Goal: Task Accomplishment & Management: Complete application form

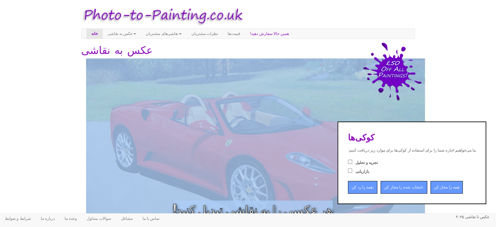
click at [254, 83] on img at bounding box center [258, 153] width 344 height 191
click at [409, 68] on img at bounding box center [392, 71] width 59 height 58
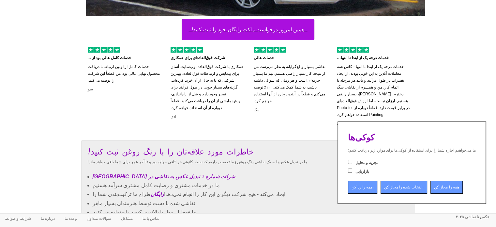
scroll to position [228, 0]
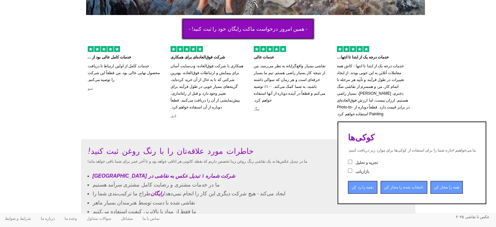
click at [283, 27] on font "- همین امروز درخواست ماکت رایگان خود را ثبت کنید! -" at bounding box center [248, 29] width 119 height 6
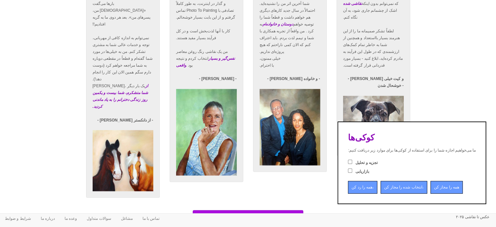
scroll to position [1125, 0]
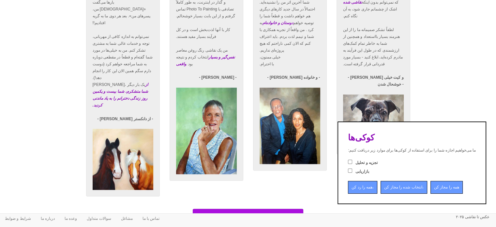
click at [358, 190] on input "همه را رد کن،" at bounding box center [362, 187] width 29 height 13
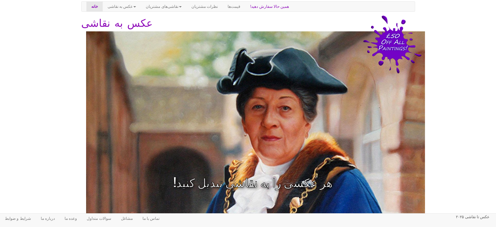
scroll to position [65, 0]
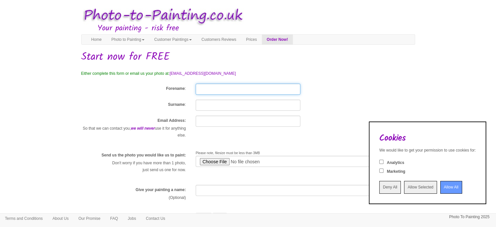
click at [274, 90] on input "Forename" at bounding box center [248, 89] width 105 height 11
click at [315, 90] on div "Forename :" at bounding box center [248, 89] width 344 height 11
